Goal: Complete application form

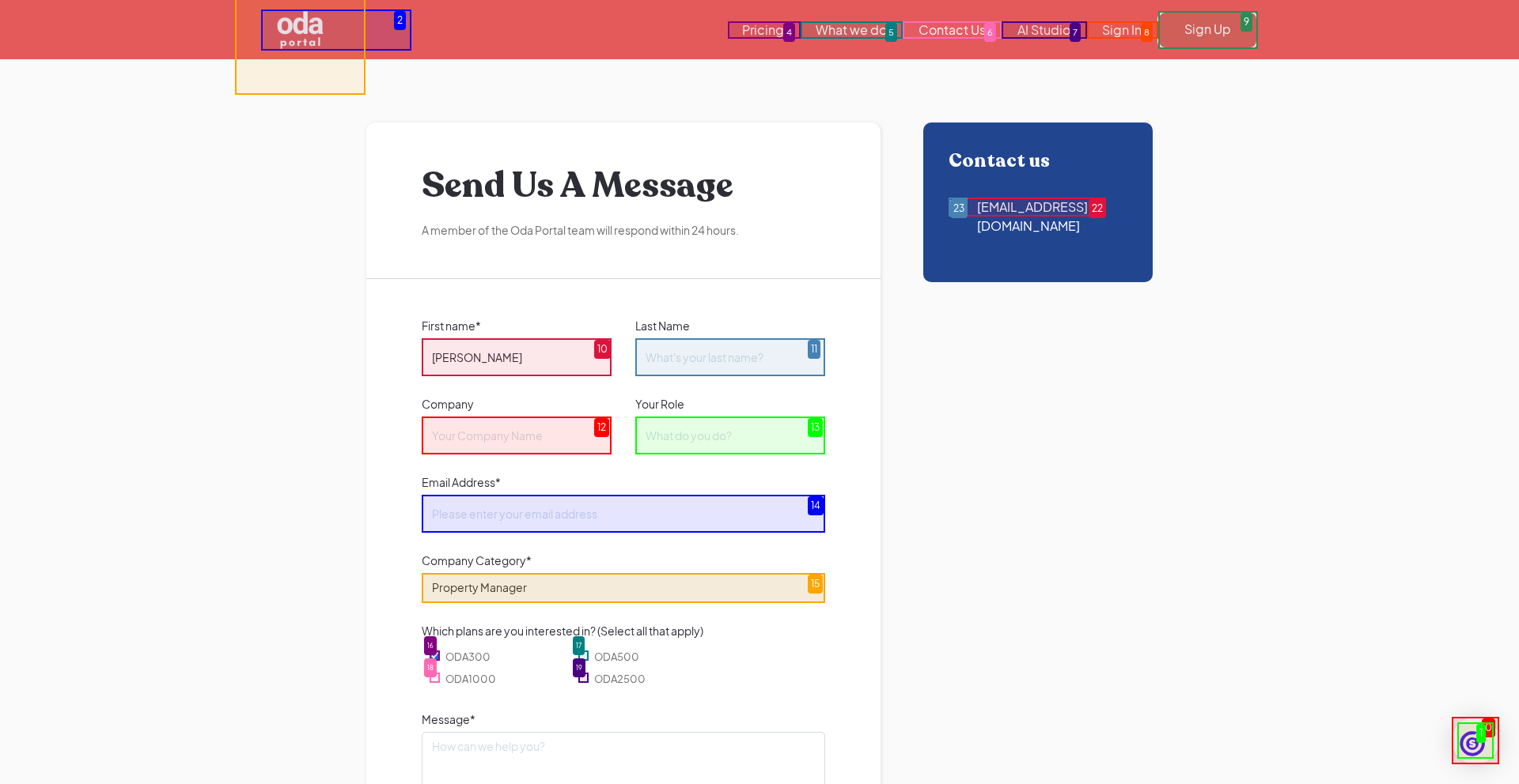
type input "[PERSON_NAME]"
type input "RTR"
type input "Sales"
type input "[EMAIL_ADDRESS][DOMAIN_NAME]"
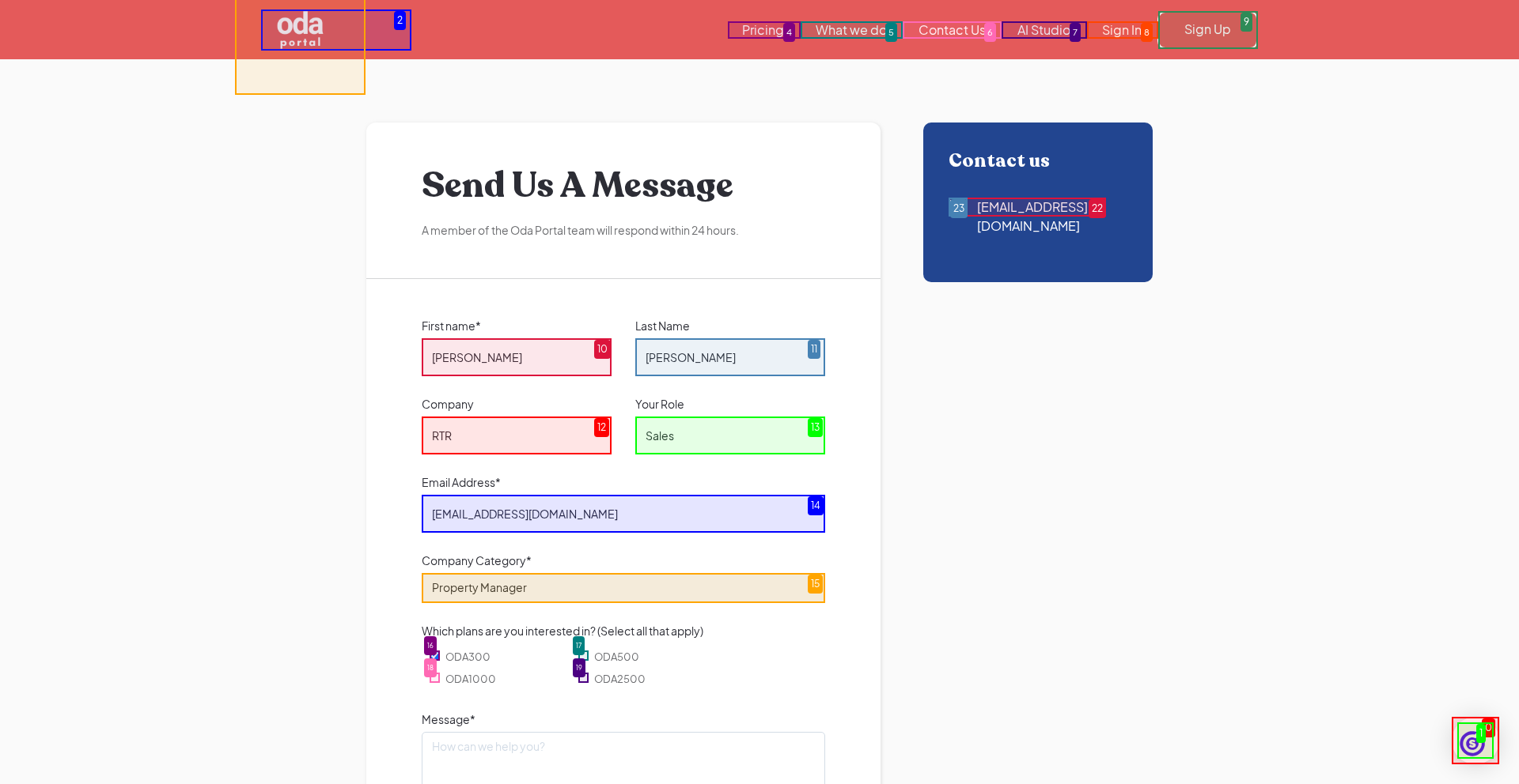
select select "Other"
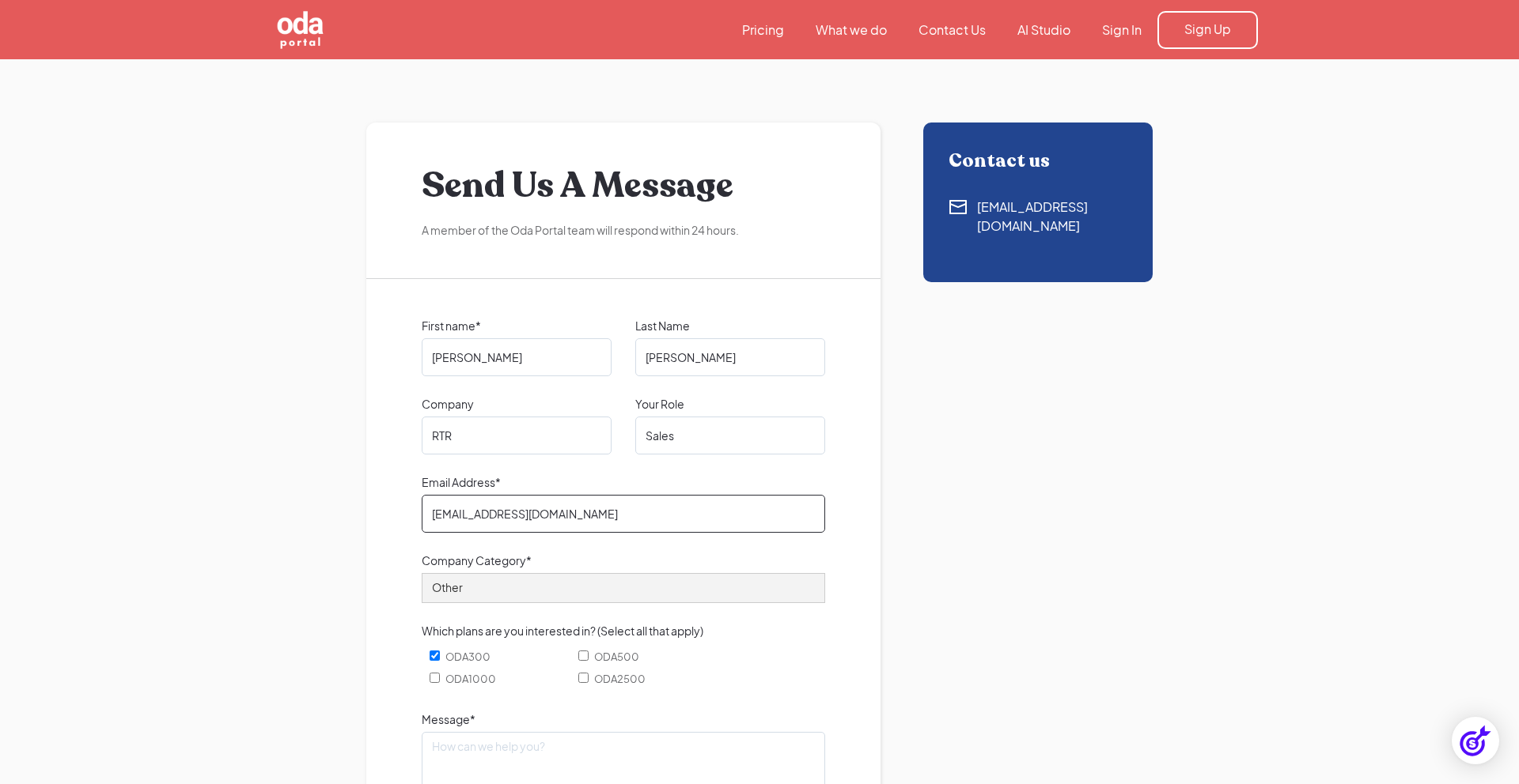
type input "[EMAIL_ADDRESS][DOMAIN_NAME]"
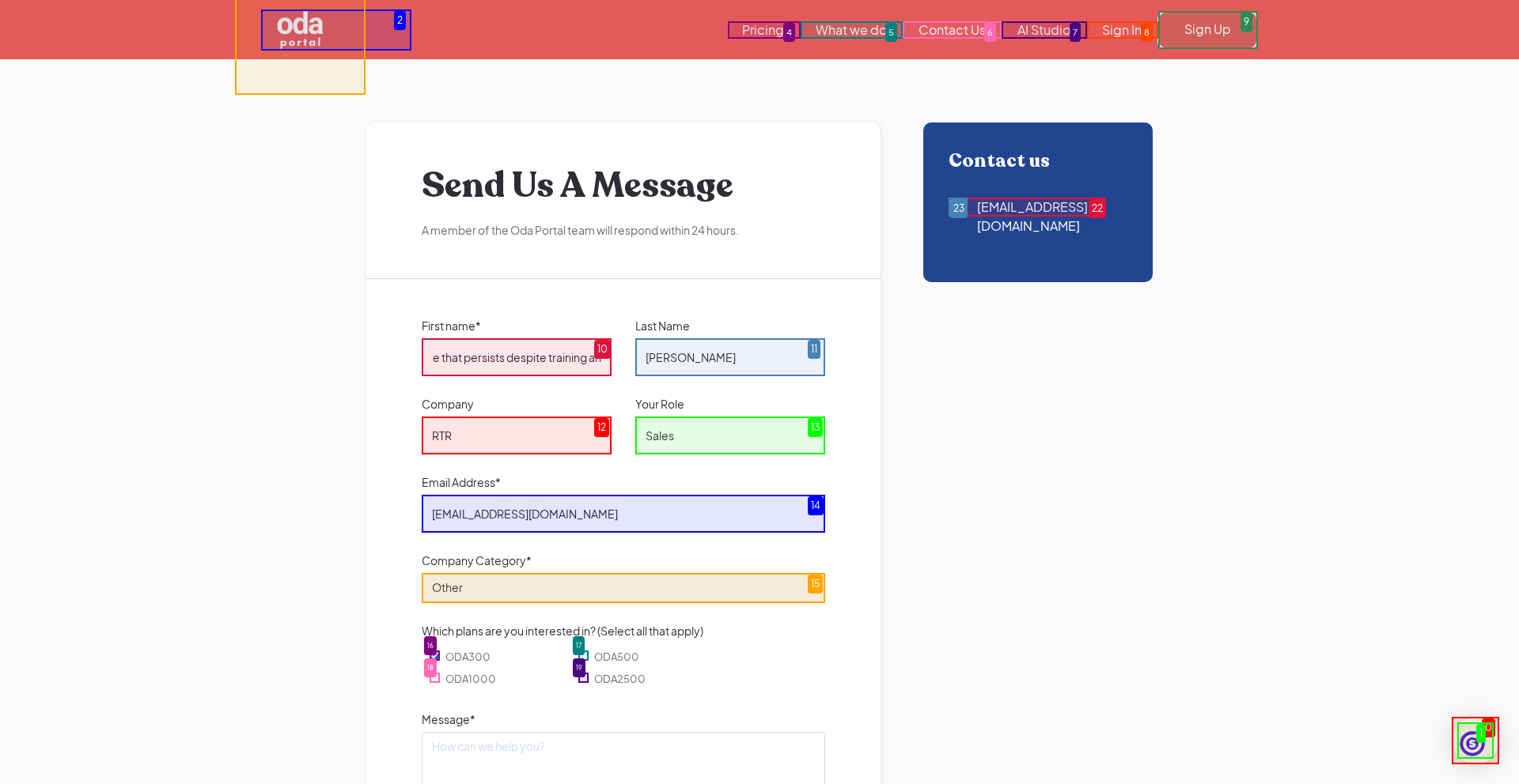
scroll to position [634, 0]
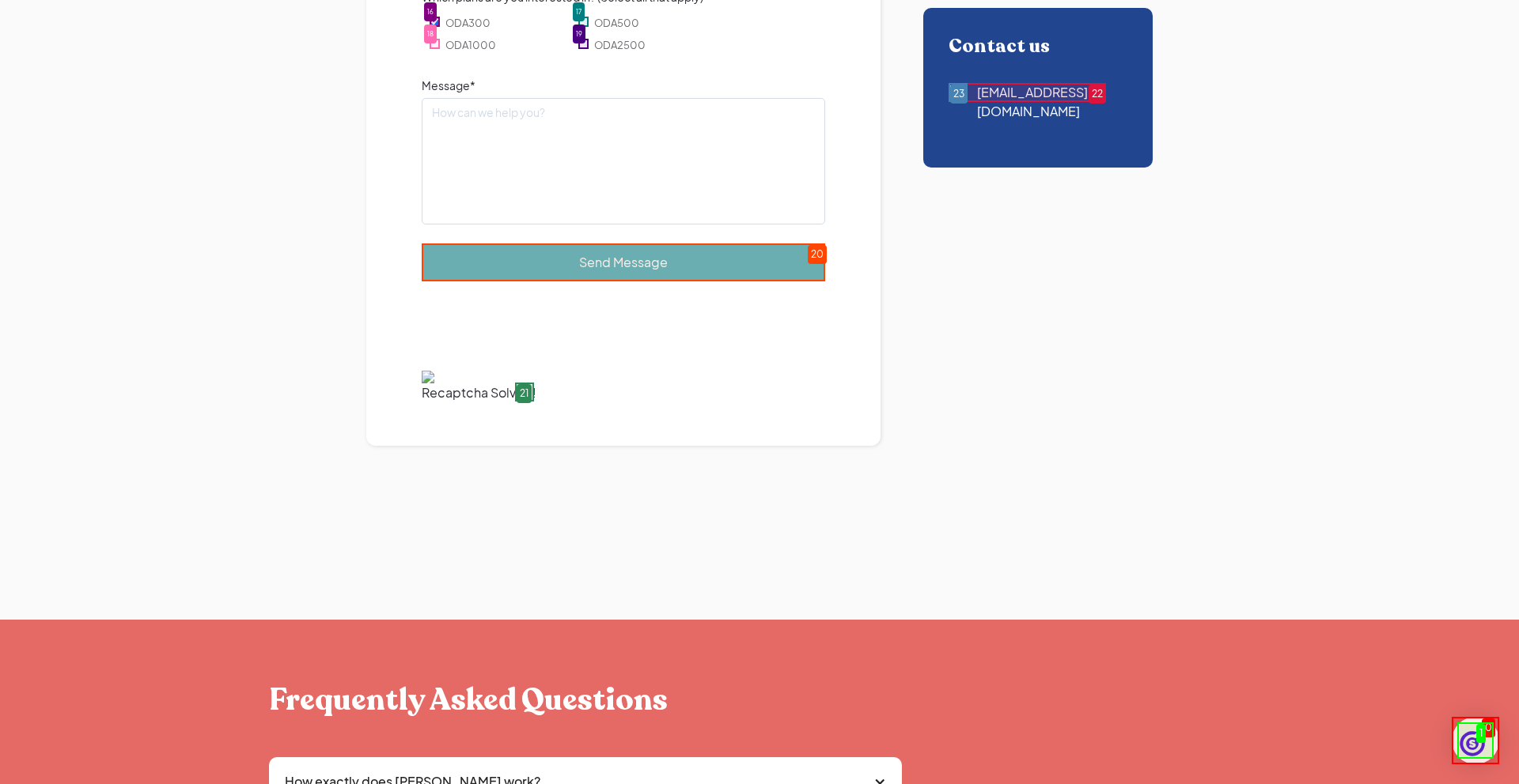
type input "Hi there, I came across your AI image enhancement for property managers and tho…"
click at [524, 384] on img "Email Form" at bounding box center [623, 376] width 403 height 12
